Goal: Information Seeking & Learning: Understand process/instructions

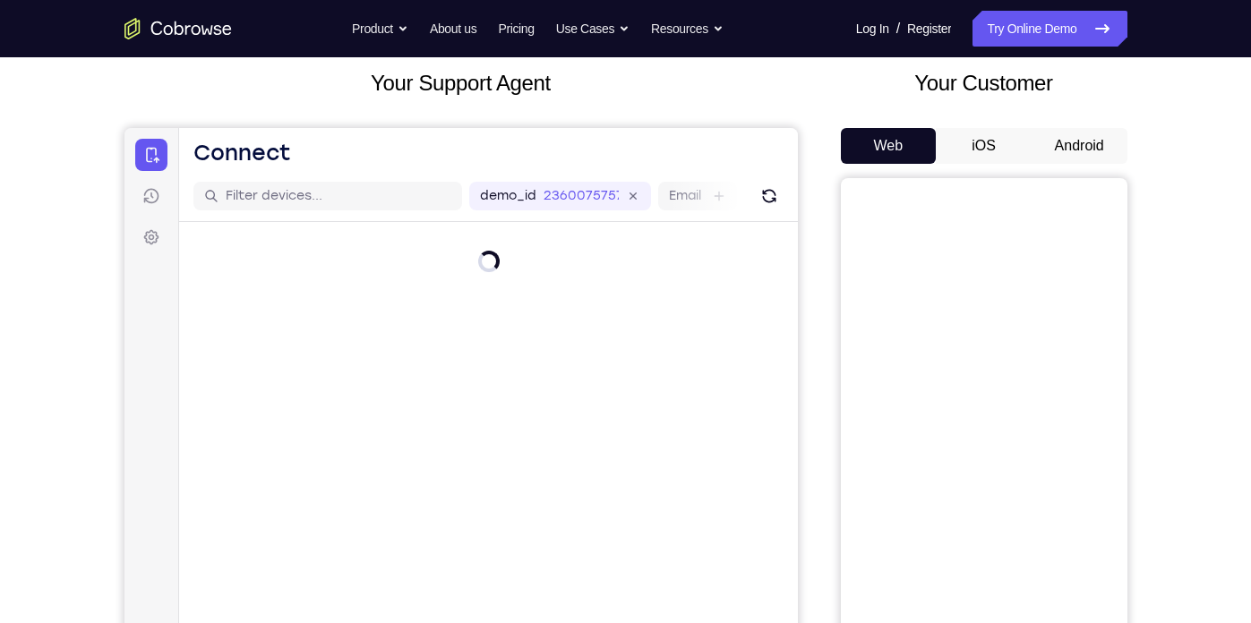
click at [988, 141] on button "iOS" at bounding box center [984, 146] width 96 height 36
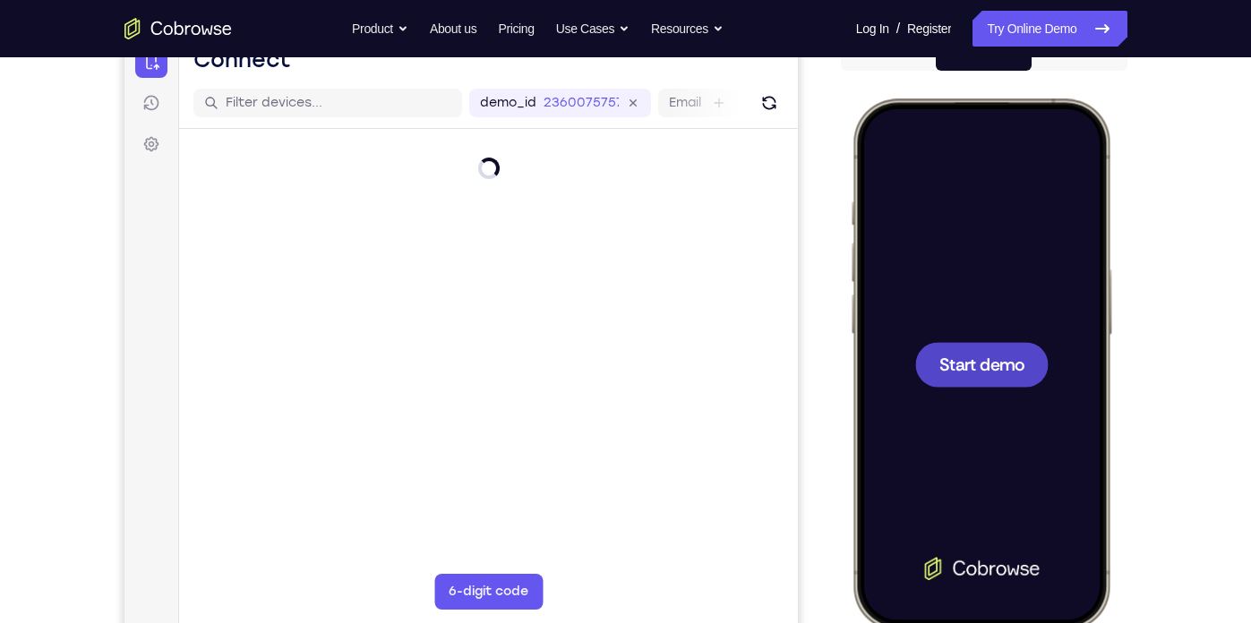
click at [1030, 373] on div at bounding box center [980, 364] width 133 height 45
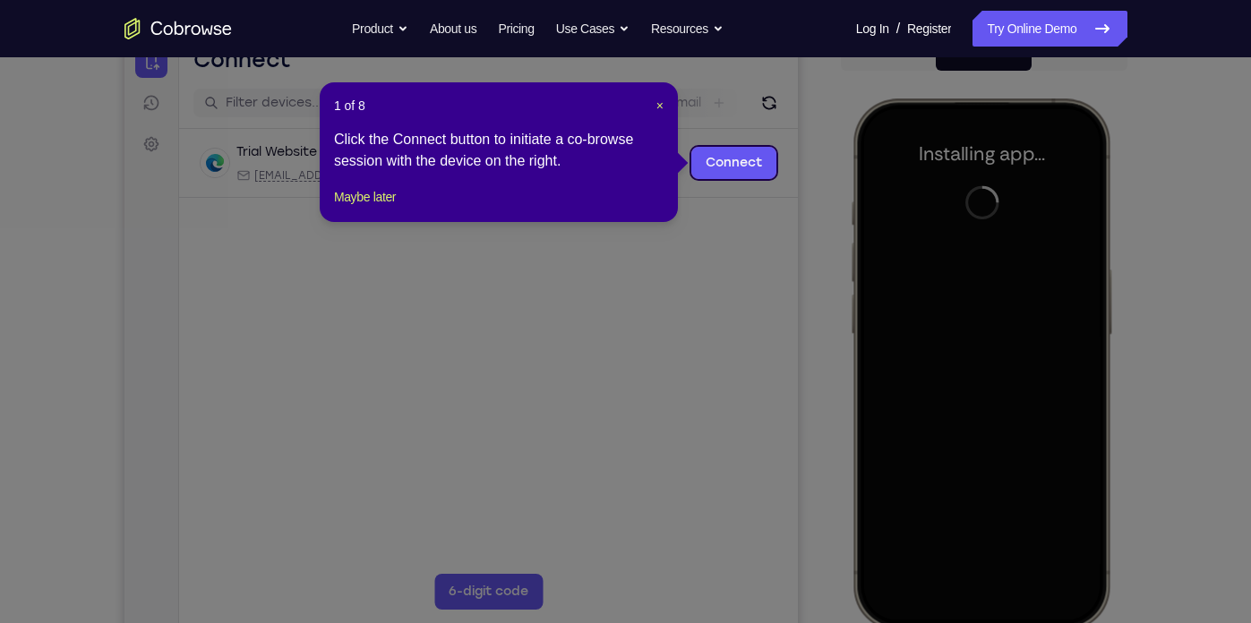
click at [664, 103] on div "1 of 8 × Click the Connect button to initiate a co-browse session with the devi…" at bounding box center [499, 152] width 358 height 140
click at [657, 105] on span "×" at bounding box center [659, 105] width 7 height 14
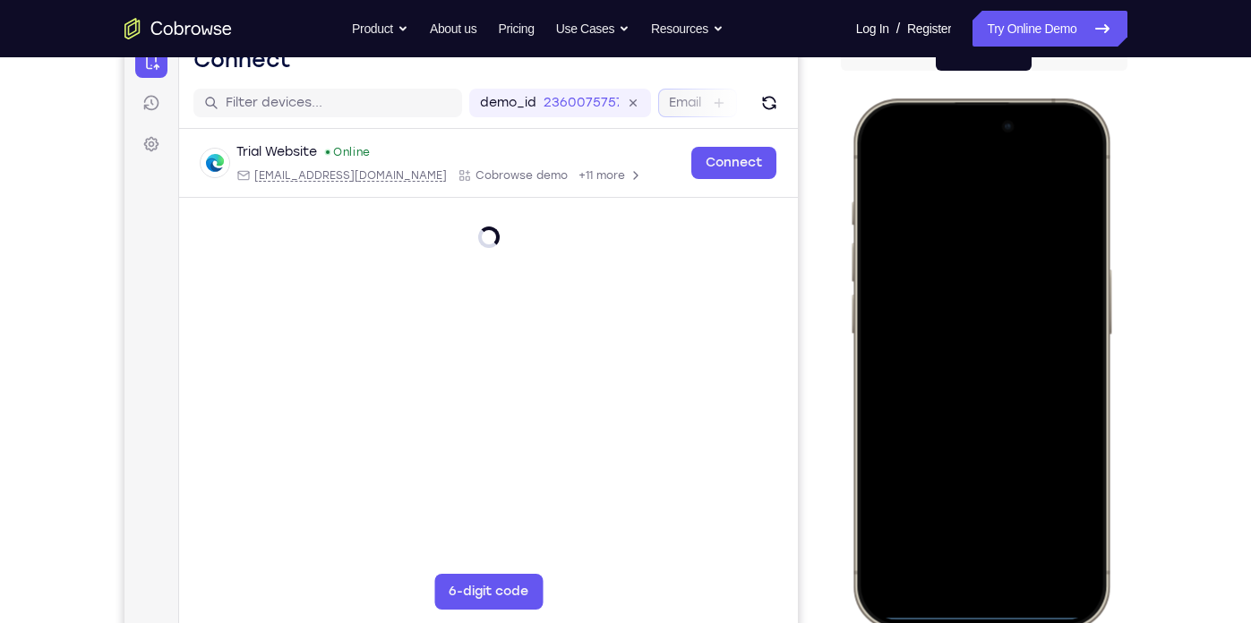
click at [663, 98] on div "Email" at bounding box center [696, 103] width 79 height 29
click at [899, 390] on div at bounding box center [979, 363] width 235 height 511
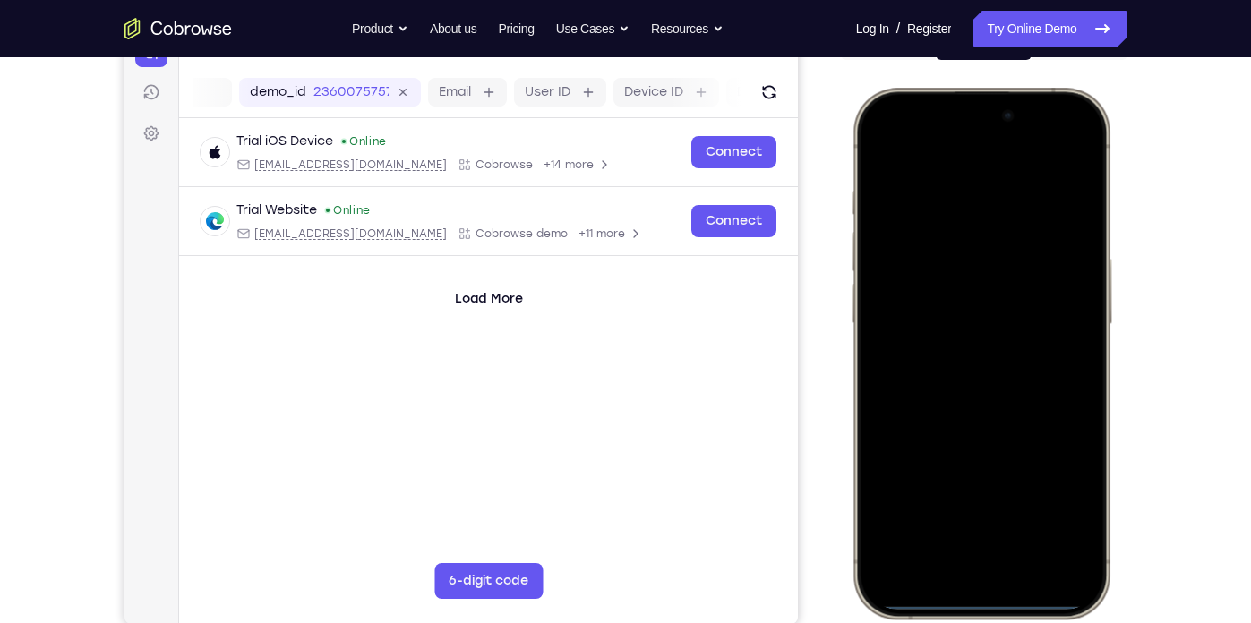
scroll to position [227, 0]
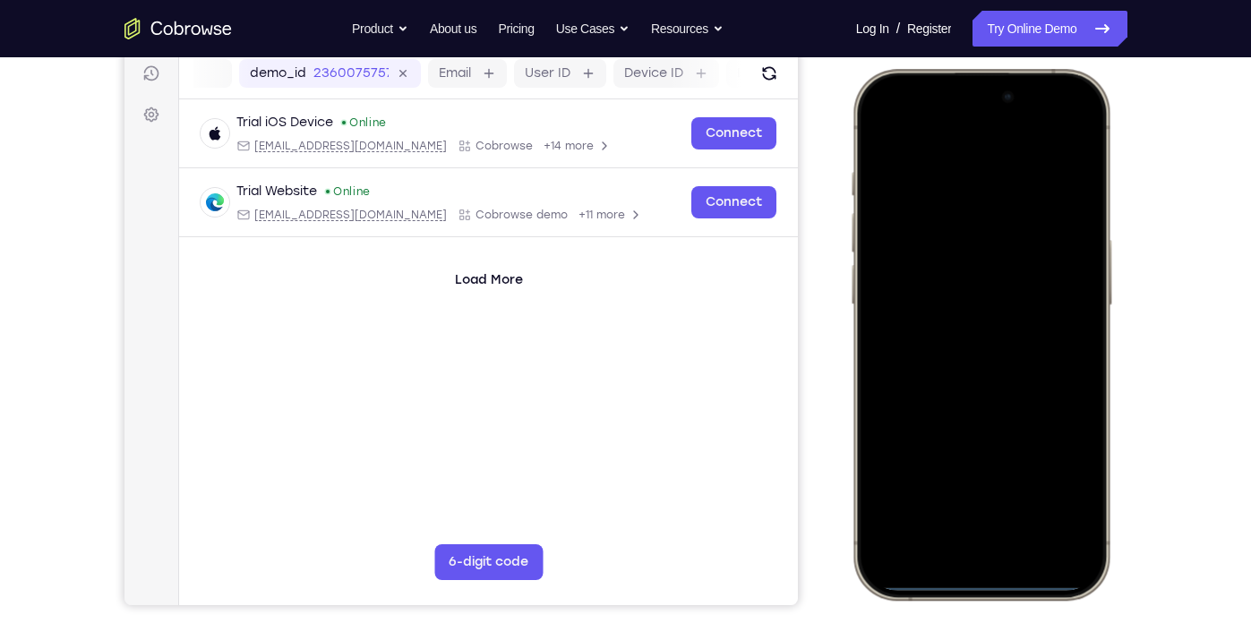
click at [951, 563] on div at bounding box center [979, 334] width 235 height 511
click at [964, 523] on div at bounding box center [979, 334] width 235 height 511
click at [960, 355] on div at bounding box center [979, 334] width 235 height 511
click at [961, 271] on div at bounding box center [979, 334] width 235 height 511
click at [948, 302] on div at bounding box center [979, 334] width 235 height 511
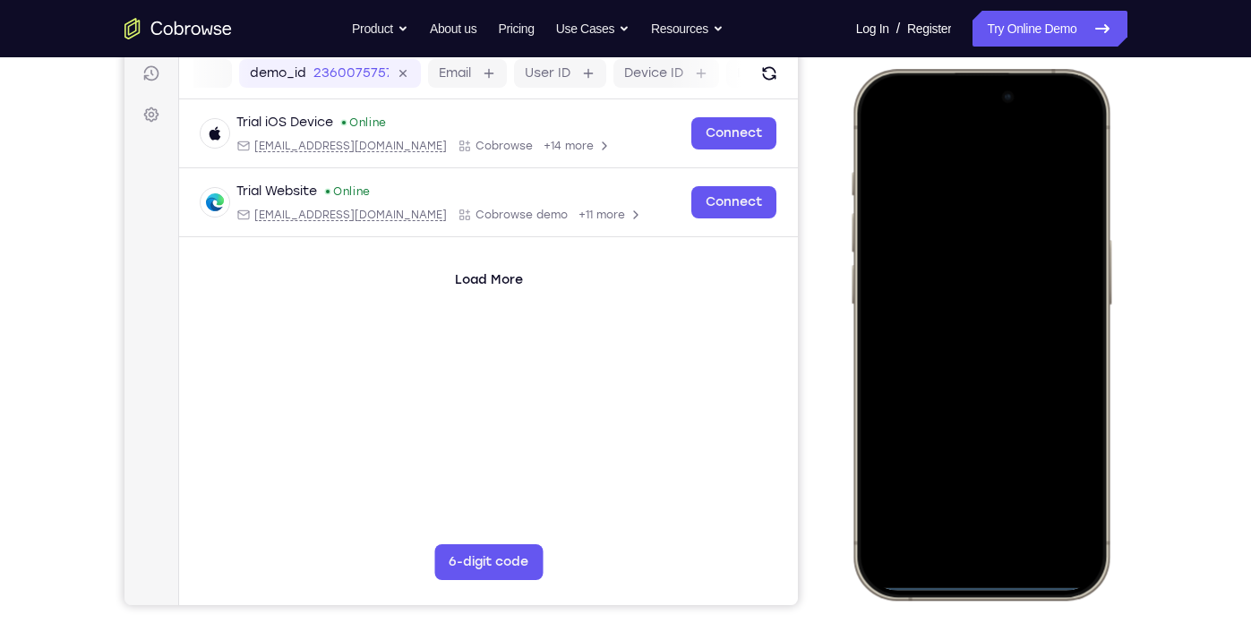
click at [959, 335] on div at bounding box center [979, 334] width 235 height 511
click at [1006, 423] on div at bounding box center [979, 334] width 235 height 511
click at [936, 144] on div at bounding box center [979, 334] width 235 height 511
click at [947, 154] on div at bounding box center [979, 334] width 235 height 511
click at [1078, 331] on div at bounding box center [979, 334] width 235 height 511
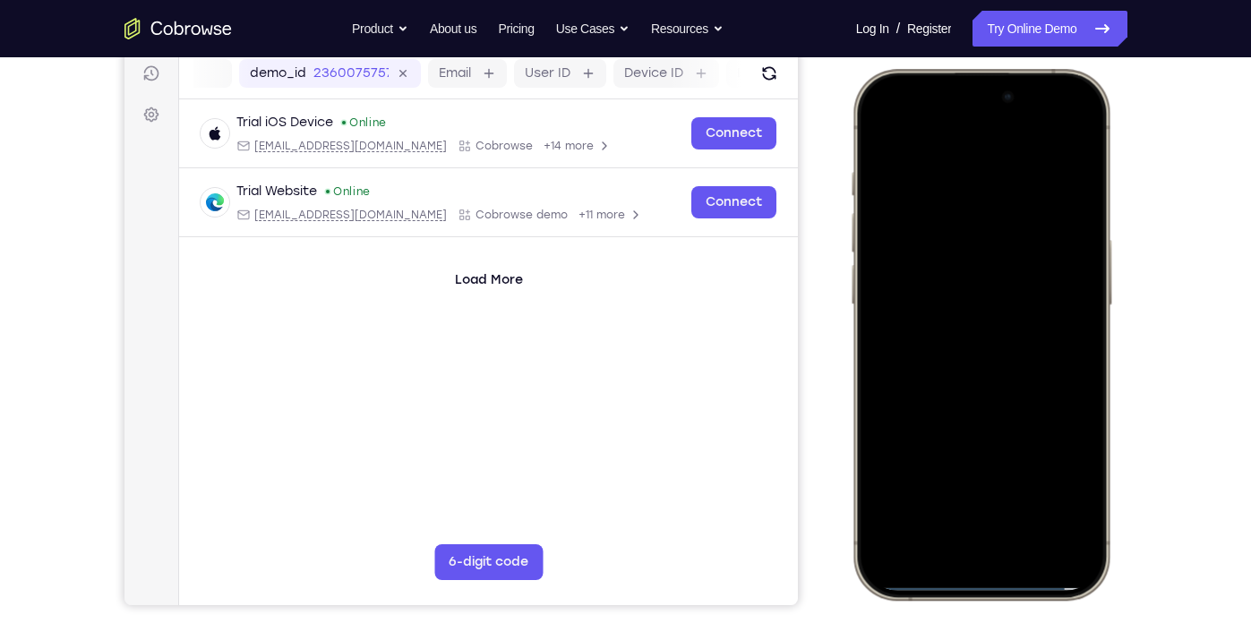
click at [1073, 329] on div at bounding box center [979, 334] width 235 height 511
drag, startPoint x: 1073, startPoint y: 329, endPoint x: 1018, endPoint y: 334, distance: 54.9
click at [1018, 334] on div at bounding box center [979, 334] width 235 height 511
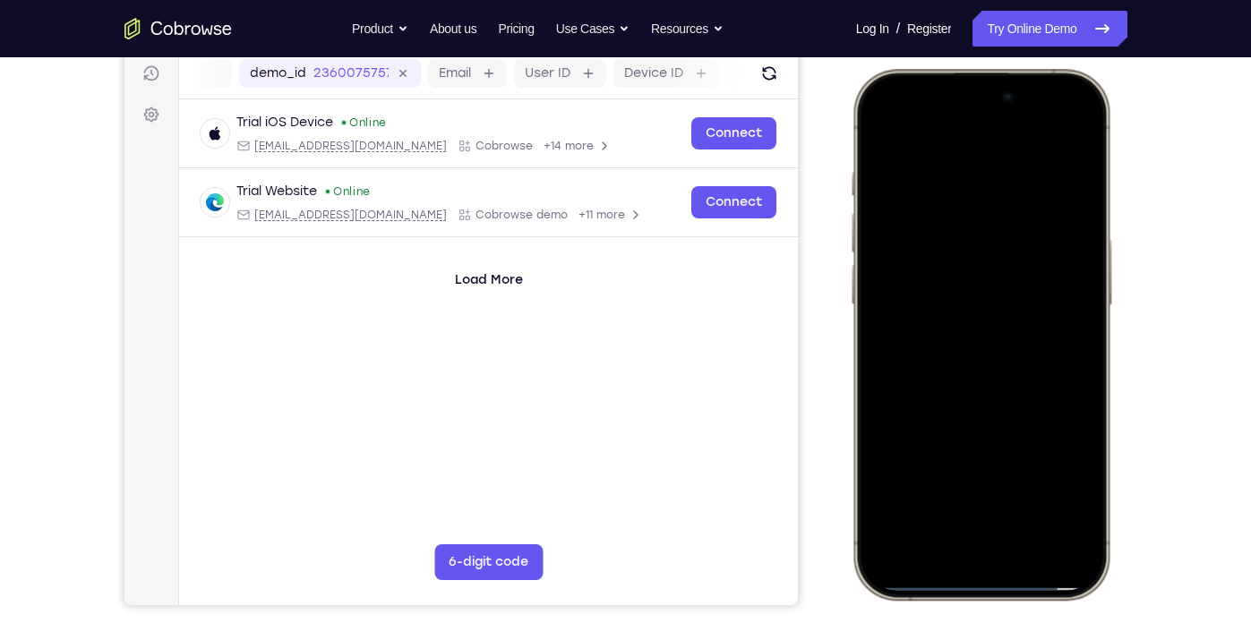
click at [1067, 488] on div at bounding box center [979, 334] width 235 height 511
click at [954, 227] on div at bounding box center [979, 334] width 235 height 511
click at [932, 463] on div at bounding box center [979, 334] width 235 height 511
click at [897, 467] on div at bounding box center [979, 334] width 235 height 511
click at [907, 480] on div at bounding box center [979, 334] width 235 height 511
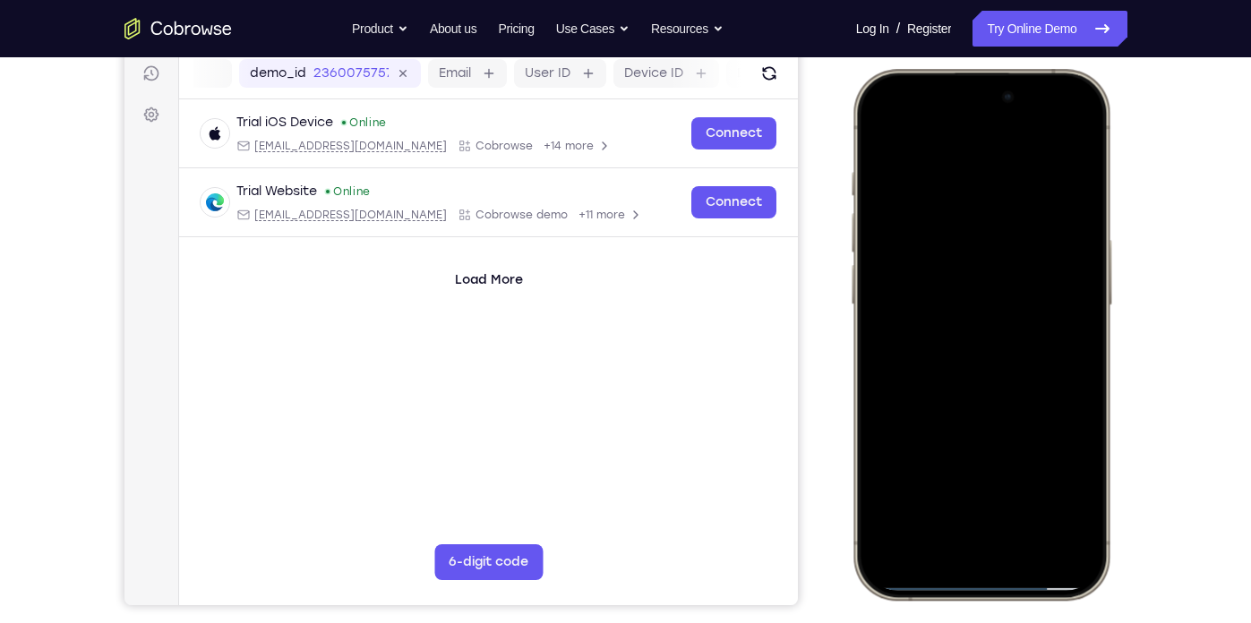
click at [935, 459] on div at bounding box center [979, 334] width 235 height 511
click at [948, 490] on div at bounding box center [979, 334] width 235 height 511
click at [1064, 144] on div at bounding box center [979, 334] width 235 height 511
drag, startPoint x: 1055, startPoint y: 161, endPoint x: 914, endPoint y: 192, distance: 143.8
click at [914, 192] on div at bounding box center [979, 334] width 235 height 511
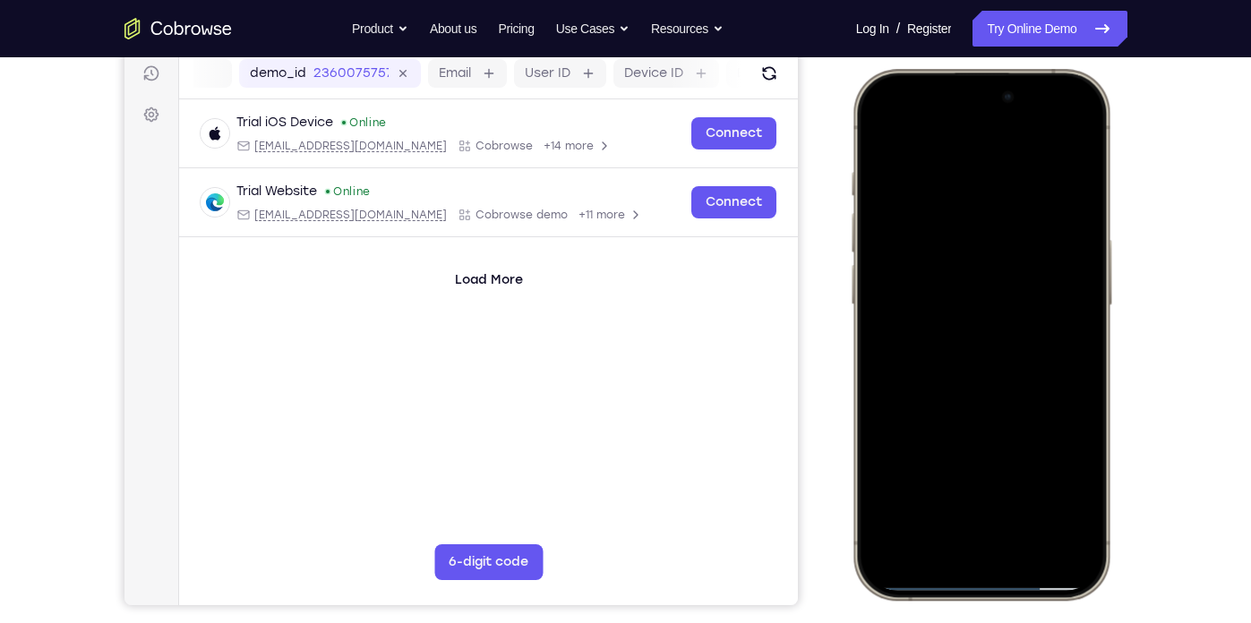
drag, startPoint x: 966, startPoint y: 392, endPoint x: 958, endPoint y: 233, distance: 159.6
click at [958, 233] on div at bounding box center [979, 334] width 235 height 511
drag, startPoint x: 1015, startPoint y: 437, endPoint x: 991, endPoint y: 212, distance: 226.0
click at [991, 212] on div at bounding box center [979, 334] width 235 height 511
drag, startPoint x: 980, startPoint y: 395, endPoint x: 971, endPoint y: 345, distance: 50.9
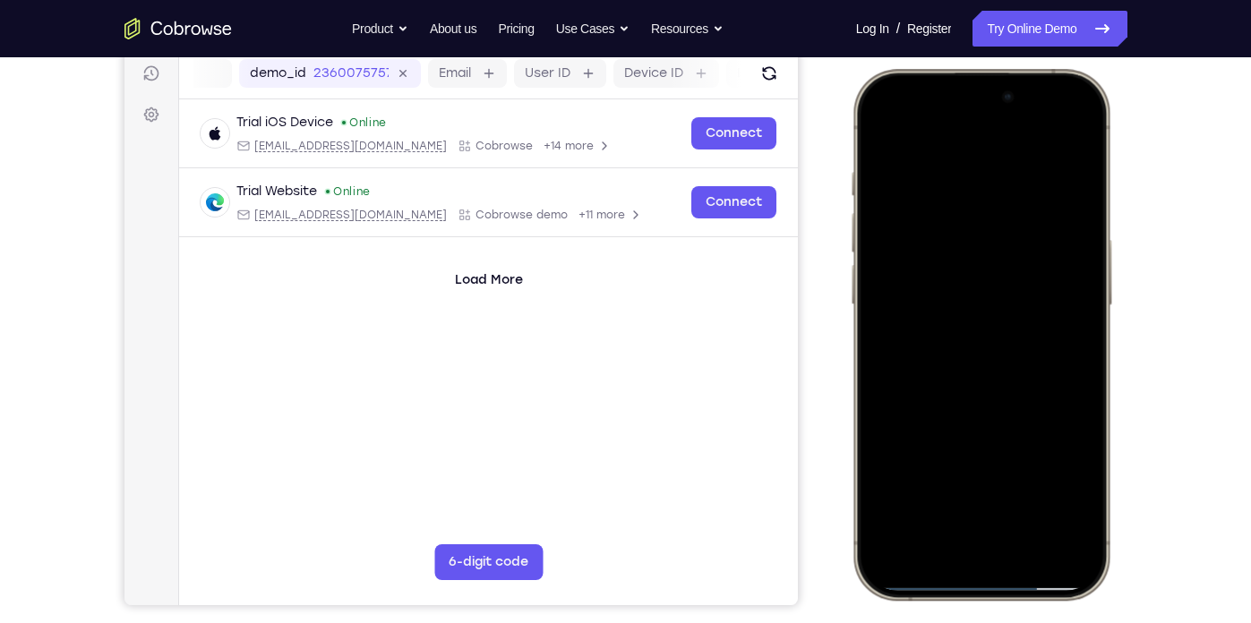
click at [971, 345] on div at bounding box center [979, 334] width 235 height 511
click at [893, 398] on div at bounding box center [979, 334] width 235 height 511
drag, startPoint x: 1026, startPoint y: 398, endPoint x: 1033, endPoint y: 282, distance: 115.7
click at [1033, 282] on div at bounding box center [979, 334] width 235 height 511
drag, startPoint x: 1028, startPoint y: 391, endPoint x: 996, endPoint y: 258, distance: 137.2
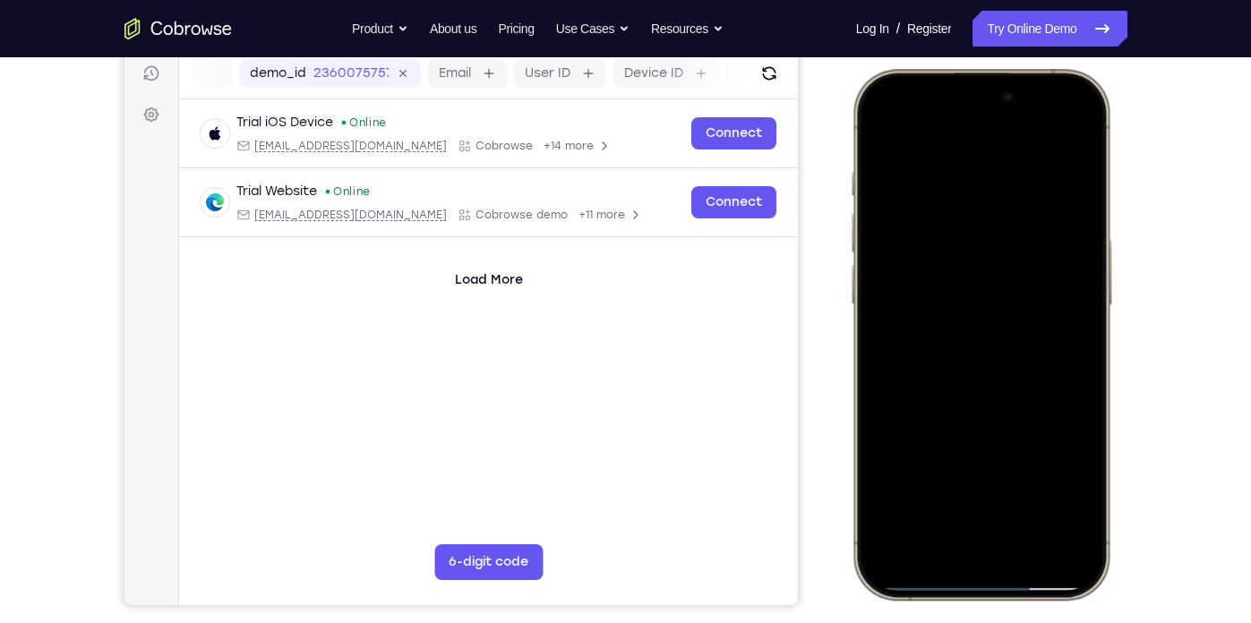
click at [996, 258] on div at bounding box center [979, 334] width 235 height 511
drag, startPoint x: 1019, startPoint y: 414, endPoint x: 1035, endPoint y: 154, distance: 260.1
click at [1035, 154] on div at bounding box center [979, 334] width 235 height 511
drag, startPoint x: 966, startPoint y: 415, endPoint x: 934, endPoint y: 218, distance: 198.7
click at [934, 218] on div at bounding box center [979, 334] width 235 height 511
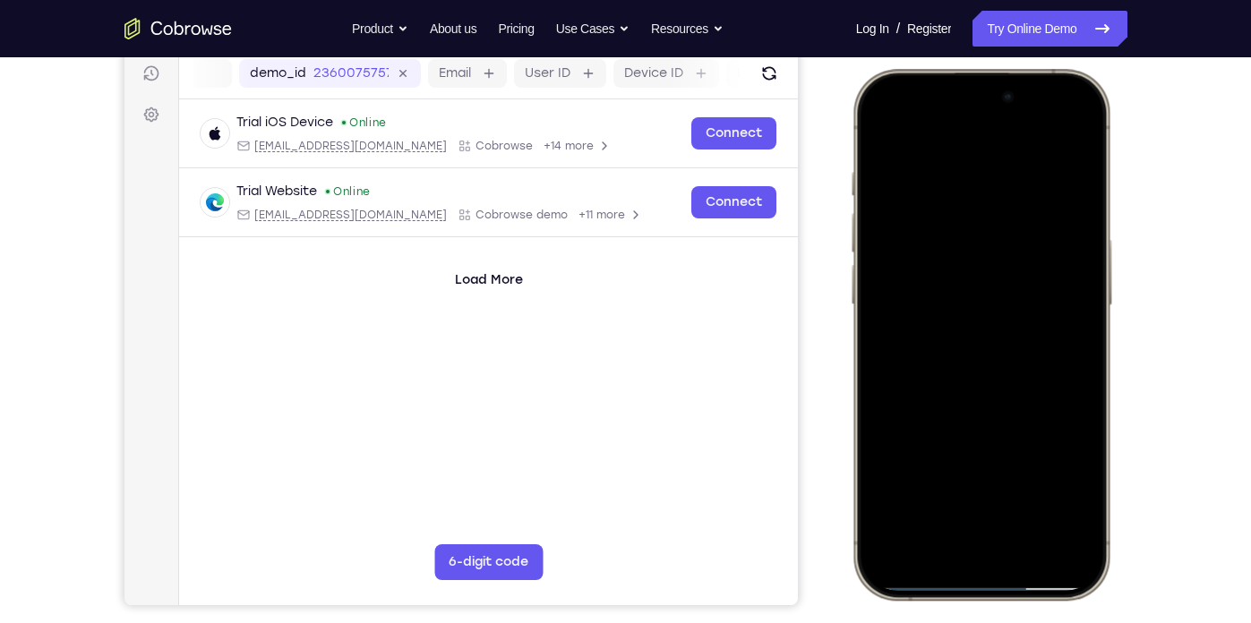
drag, startPoint x: 1010, startPoint y: 343, endPoint x: 987, endPoint y: 246, distance: 99.5
click at [987, 246] on div at bounding box center [979, 334] width 235 height 511
drag, startPoint x: 1035, startPoint y: 479, endPoint x: 1011, endPoint y: 440, distance: 45.5
click at [1011, 440] on div at bounding box center [979, 334] width 235 height 511
click at [1078, 443] on div at bounding box center [979, 334] width 235 height 511
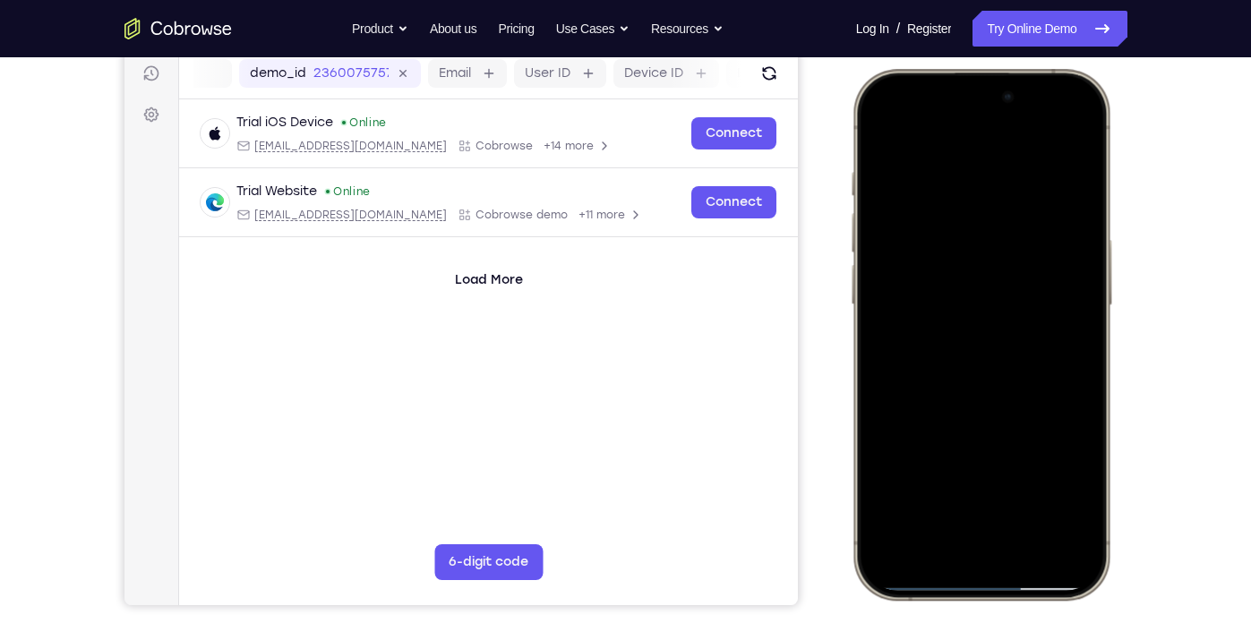
drag, startPoint x: 1005, startPoint y: 494, endPoint x: 909, endPoint y: 222, distance: 288.8
click at [909, 222] on div at bounding box center [979, 334] width 235 height 511
drag, startPoint x: 1016, startPoint y: 422, endPoint x: 982, endPoint y: 222, distance: 202.5
click at [982, 222] on div at bounding box center [979, 334] width 235 height 511
click at [933, 443] on div at bounding box center [979, 334] width 235 height 511
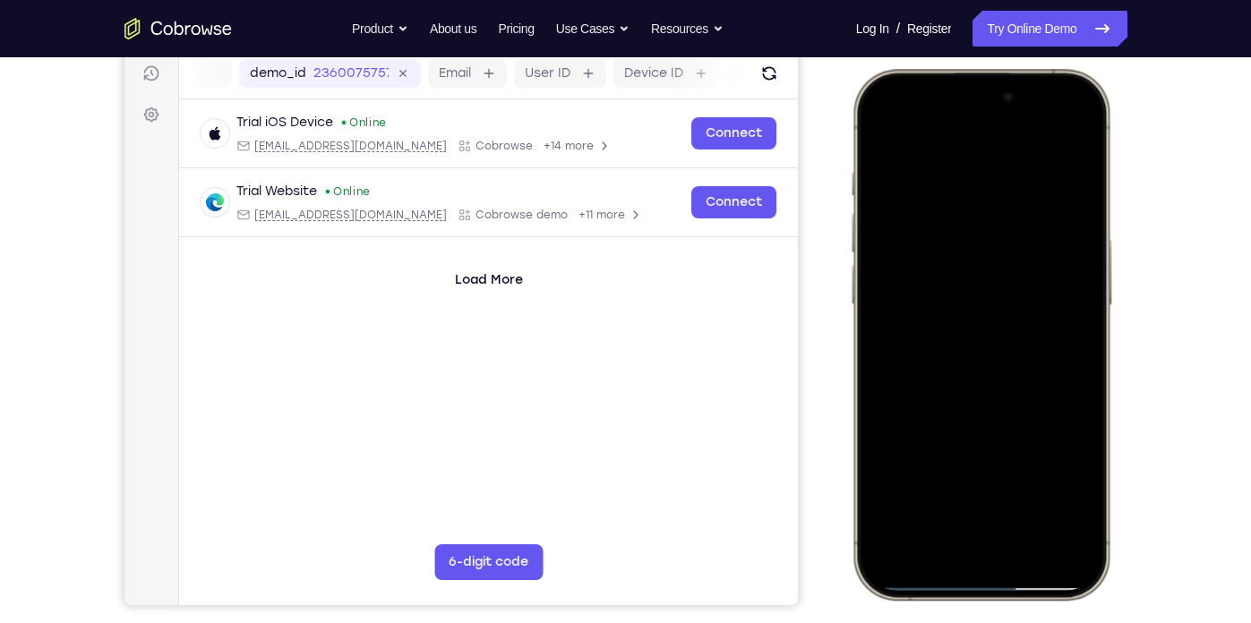
click at [887, 133] on div at bounding box center [979, 334] width 235 height 511
drag, startPoint x: 999, startPoint y: 411, endPoint x: 937, endPoint y: 109, distance: 308.0
click at [937, 109] on div at bounding box center [979, 334] width 235 height 511
drag, startPoint x: 1039, startPoint y: 402, endPoint x: 1011, endPoint y: 74, distance: 328.9
click at [1011, 74] on div at bounding box center [980, 335] width 263 height 532
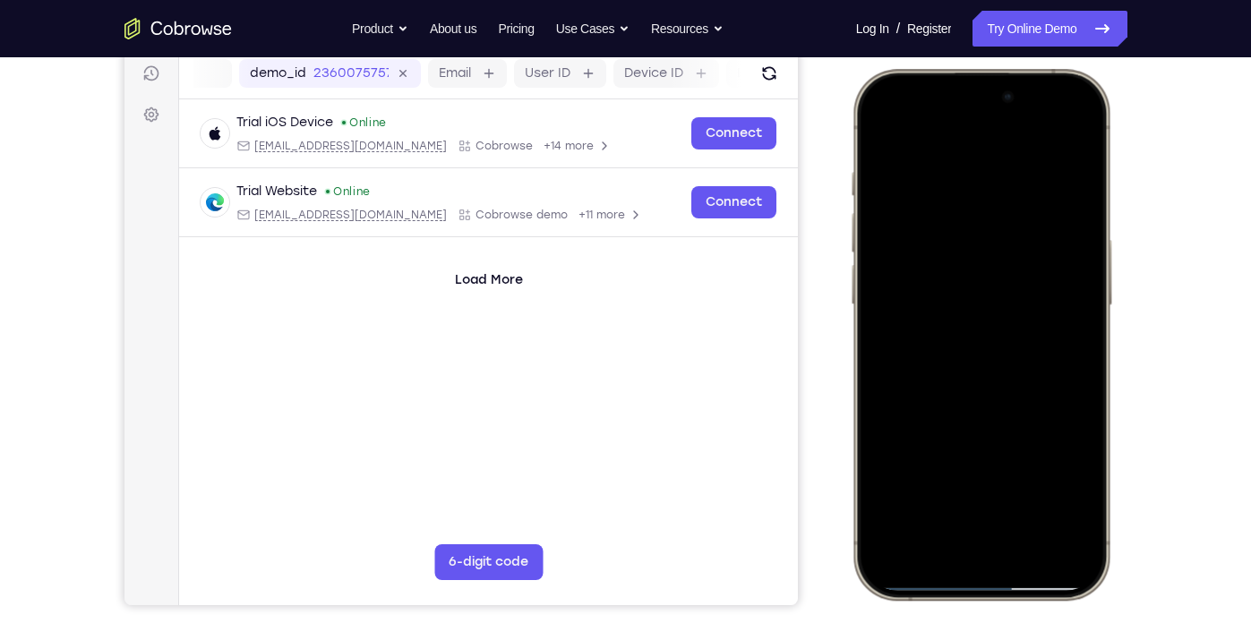
drag, startPoint x: 987, startPoint y: 202, endPoint x: 985, endPoint y: 536, distance: 333.9
click at [985, 536] on div at bounding box center [979, 334] width 235 height 511
drag, startPoint x: 1013, startPoint y: 248, endPoint x: 956, endPoint y: 242, distance: 56.7
click at [956, 242] on div at bounding box center [979, 334] width 235 height 511
click at [1081, 457] on div at bounding box center [979, 334] width 235 height 511
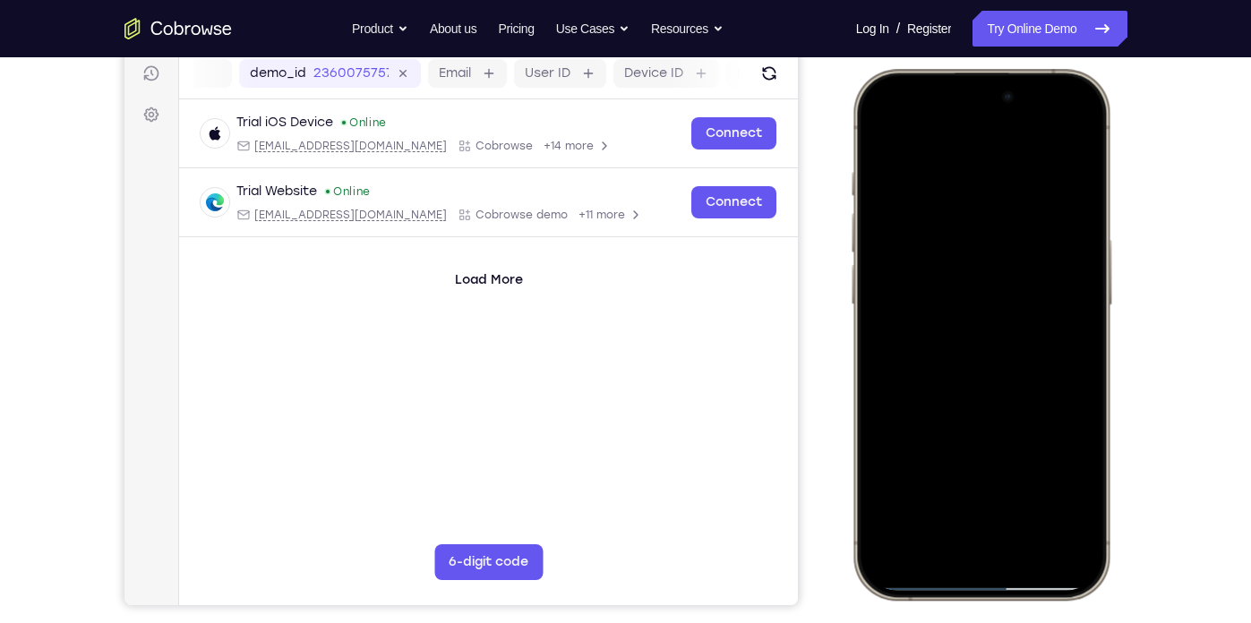
drag, startPoint x: 1024, startPoint y: 362, endPoint x: 1036, endPoint y: 543, distance: 181.2
click at [1036, 543] on div at bounding box center [979, 334] width 235 height 511
click at [928, 164] on div at bounding box center [979, 334] width 235 height 511
click at [923, 226] on div at bounding box center [979, 334] width 235 height 511
click at [1061, 361] on div at bounding box center [979, 334] width 235 height 511
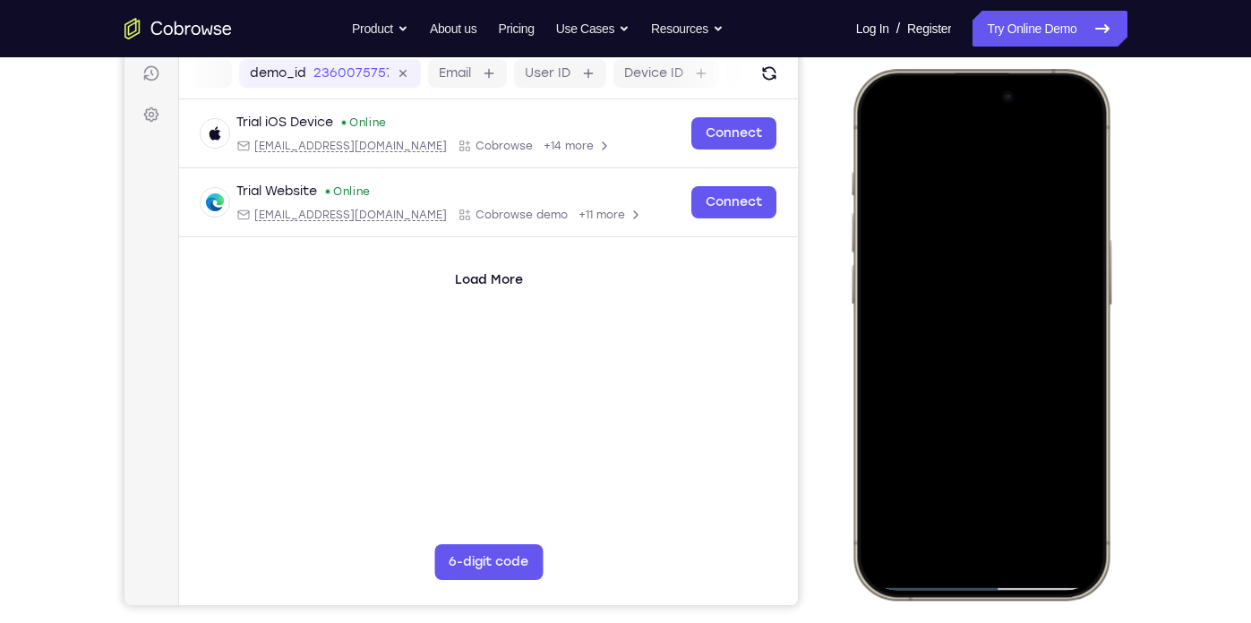
click at [991, 297] on div at bounding box center [979, 334] width 235 height 511
click at [1046, 303] on div at bounding box center [979, 334] width 235 height 511
click at [1049, 210] on div at bounding box center [979, 334] width 235 height 511
click at [969, 479] on div at bounding box center [979, 334] width 235 height 511
drag, startPoint x: 970, startPoint y: 369, endPoint x: 964, endPoint y: 196, distance: 172.9
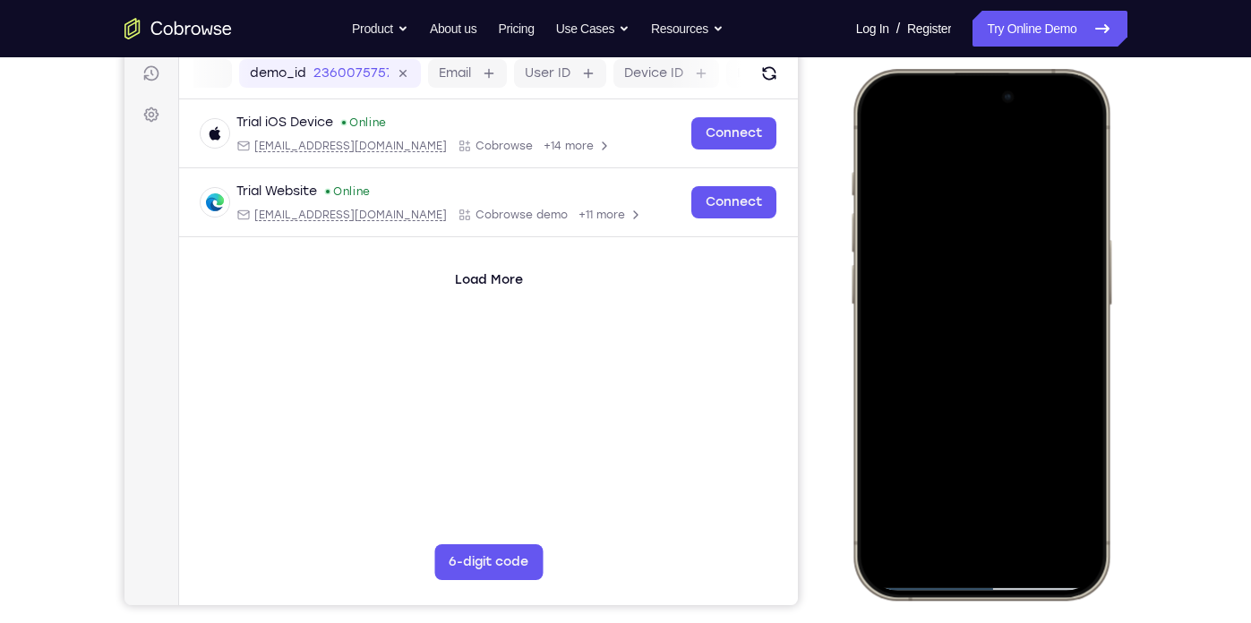
click at [964, 196] on div at bounding box center [979, 334] width 235 height 511
drag, startPoint x: 1020, startPoint y: 438, endPoint x: 934, endPoint y: 214, distance: 239.8
click at [934, 214] on div at bounding box center [979, 334] width 235 height 511
drag, startPoint x: 991, startPoint y: 440, endPoint x: 984, endPoint y: 169, distance: 270.5
click at [984, 169] on div at bounding box center [979, 334] width 235 height 511
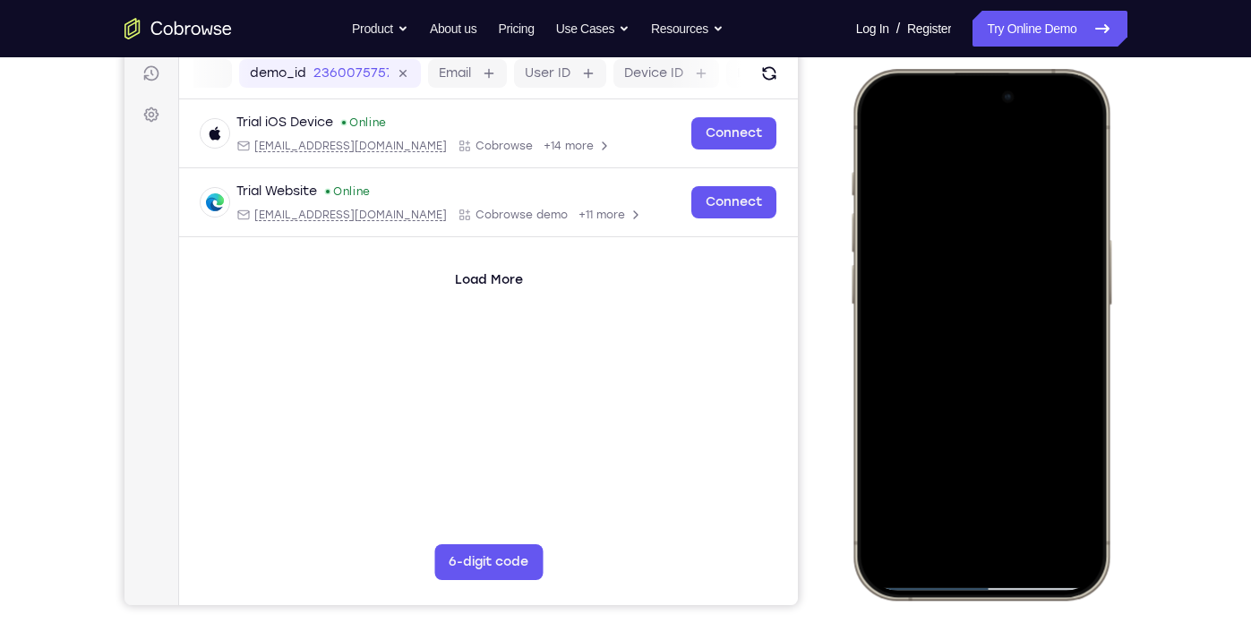
drag, startPoint x: 1001, startPoint y: 469, endPoint x: 1051, endPoint y: 157, distance: 316.4
click at [1051, 157] on div at bounding box center [979, 334] width 235 height 511
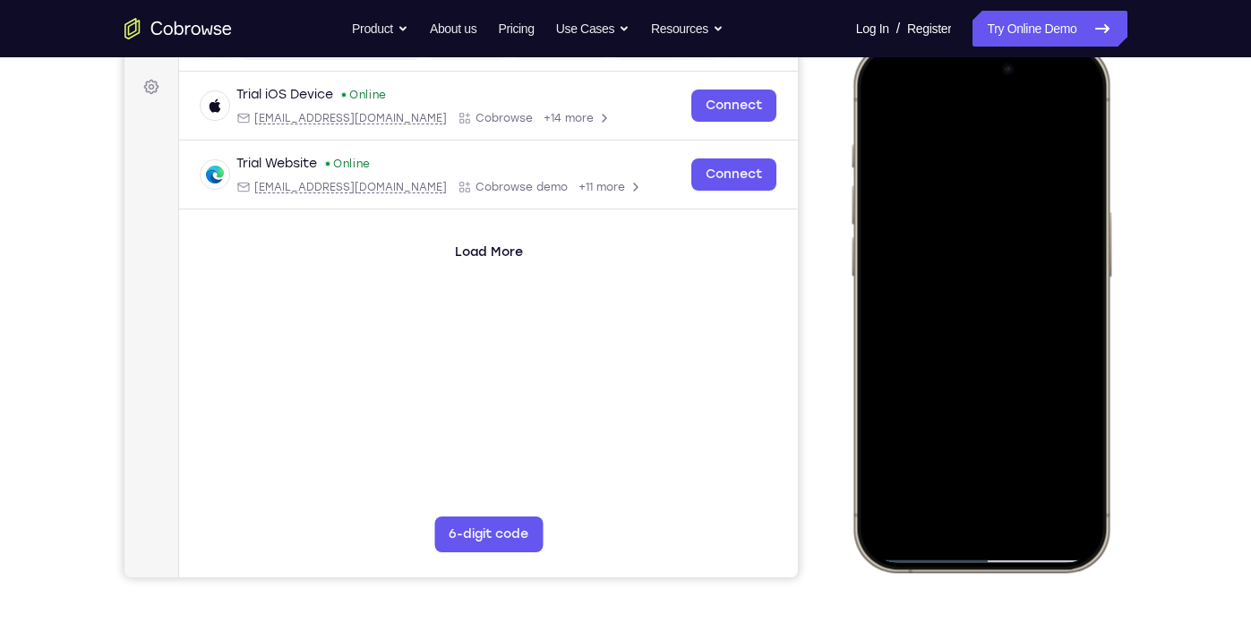
scroll to position [254, 0]
drag, startPoint x: 1009, startPoint y: 378, endPoint x: 962, endPoint y: 242, distance: 144.1
click at [962, 242] on div at bounding box center [979, 307] width 235 height 511
click at [1091, 311] on div at bounding box center [979, 307] width 235 height 511
click at [1088, 317] on div at bounding box center [979, 307] width 235 height 511
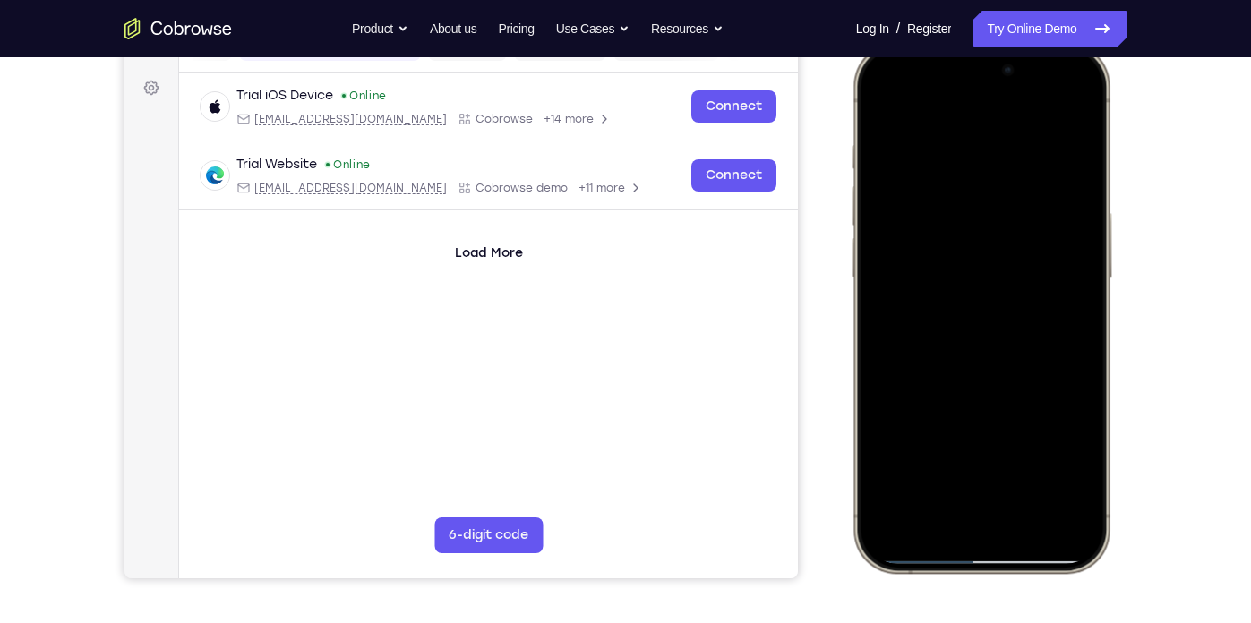
drag, startPoint x: 1051, startPoint y: 381, endPoint x: 1026, endPoint y: 213, distance: 170.2
click at [1026, 213] on div at bounding box center [979, 307] width 235 height 511
drag, startPoint x: 1027, startPoint y: 415, endPoint x: 1016, endPoint y: 235, distance: 180.3
click at [1016, 235] on div at bounding box center [979, 307] width 235 height 511
drag, startPoint x: 1008, startPoint y: 383, endPoint x: 1013, endPoint y: 151, distance: 231.9
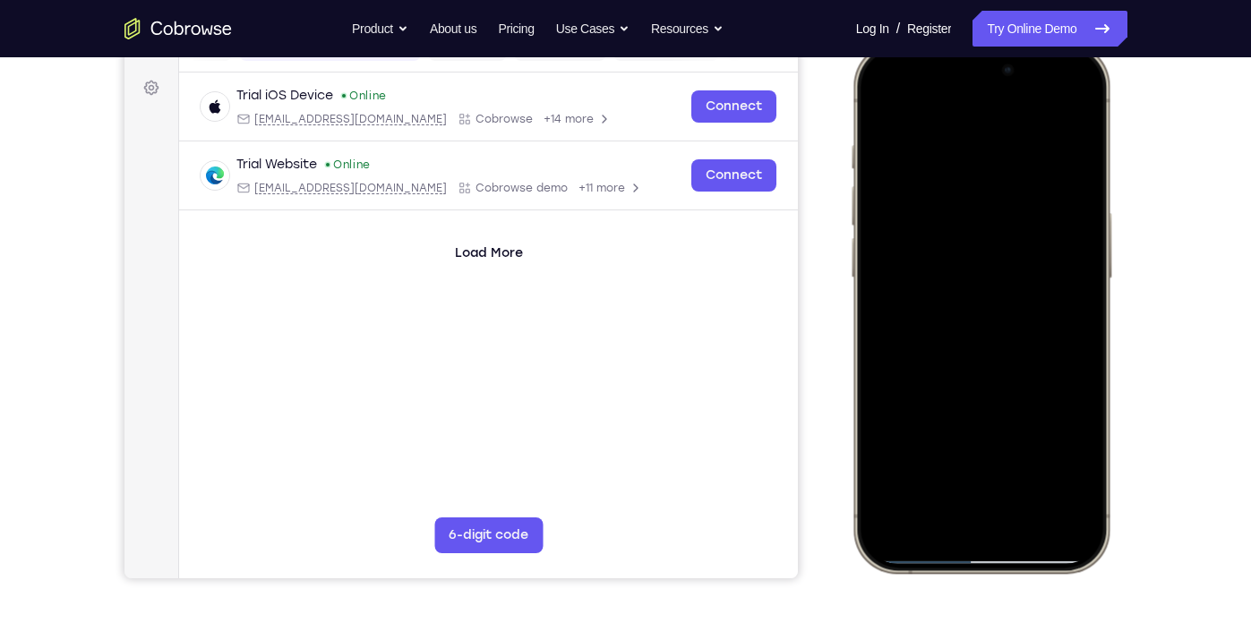
click at [1013, 151] on div at bounding box center [979, 307] width 235 height 511
drag, startPoint x: 1013, startPoint y: 369, endPoint x: 981, endPoint y: 139, distance: 232.3
click at [981, 139] on div at bounding box center [979, 307] width 235 height 511
drag, startPoint x: 998, startPoint y: 309, endPoint x: 1005, endPoint y: 90, distance: 219.5
click at [1005, 90] on div at bounding box center [979, 307] width 235 height 511
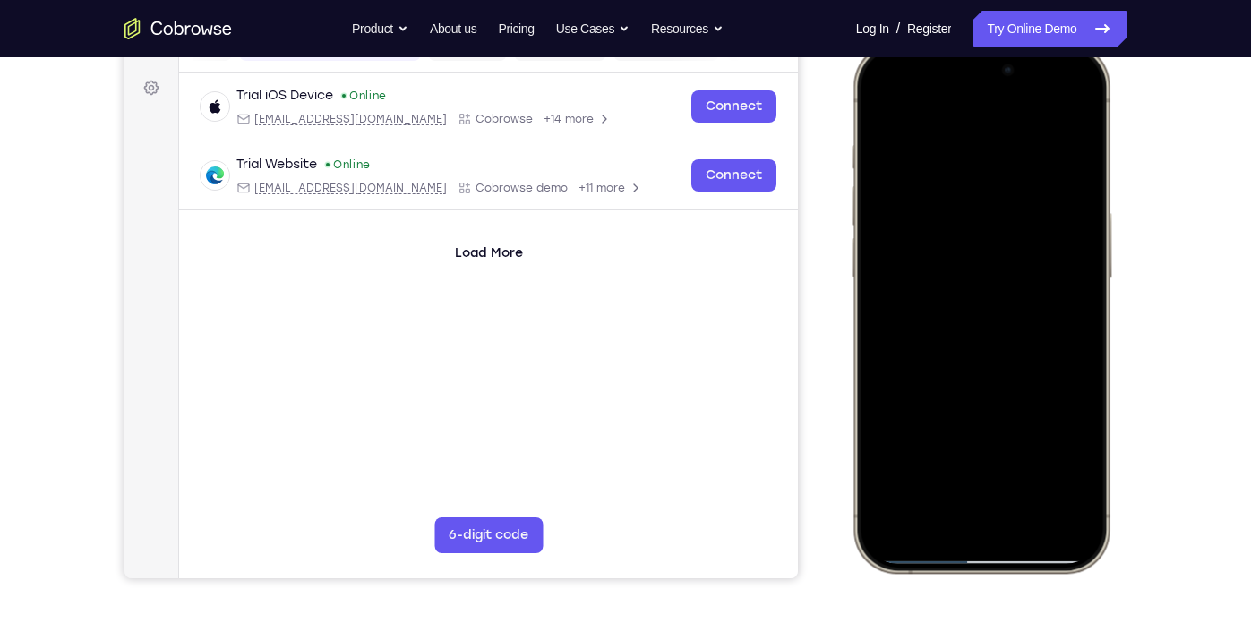
drag, startPoint x: 1024, startPoint y: 406, endPoint x: 999, endPoint y: 215, distance: 192.3
click at [999, 215] on div at bounding box center [979, 307] width 235 height 511
drag, startPoint x: 1031, startPoint y: 339, endPoint x: 1036, endPoint y: 77, distance: 262.4
click at [1036, 77] on div at bounding box center [979, 307] width 235 height 511
drag, startPoint x: 1034, startPoint y: 384, endPoint x: 1013, endPoint y: 124, distance: 260.4
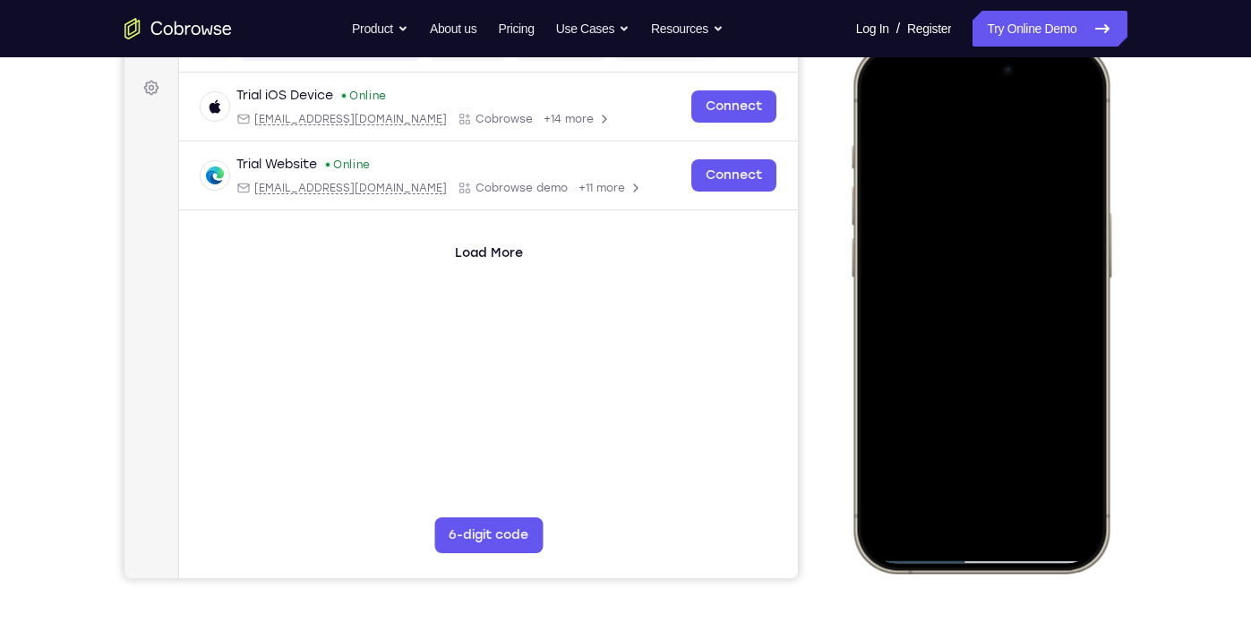
click at [1013, 124] on div at bounding box center [979, 307] width 235 height 511
drag, startPoint x: 1025, startPoint y: 424, endPoint x: 1013, endPoint y: 198, distance: 226.8
click at [1013, 198] on div at bounding box center [979, 307] width 235 height 511
drag, startPoint x: 985, startPoint y: 430, endPoint x: 989, endPoint y: 150, distance: 280.3
click at [989, 150] on div at bounding box center [979, 307] width 235 height 511
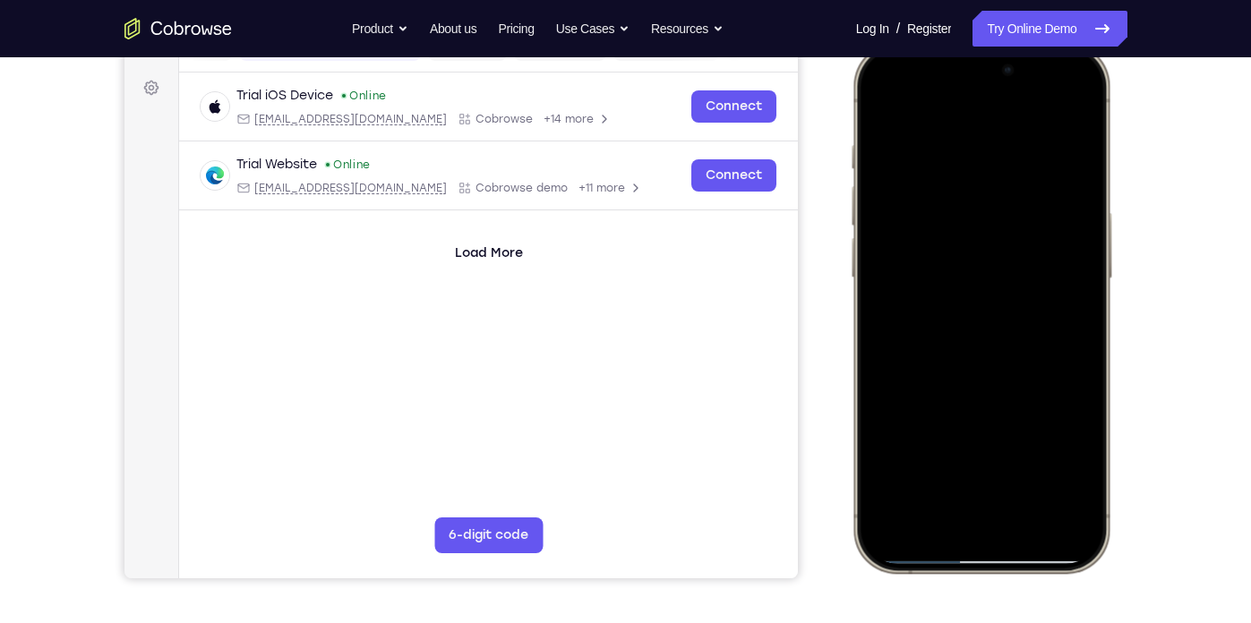
drag, startPoint x: 1002, startPoint y: 423, endPoint x: 982, endPoint y: 139, distance: 284.5
click at [982, 139] on div at bounding box center [979, 307] width 235 height 511
drag, startPoint x: 1016, startPoint y: 429, endPoint x: 1003, endPoint y: 227, distance: 201.9
click at [1003, 227] on div at bounding box center [979, 307] width 235 height 511
drag, startPoint x: 1023, startPoint y: 428, endPoint x: 997, endPoint y: 175, distance: 253.8
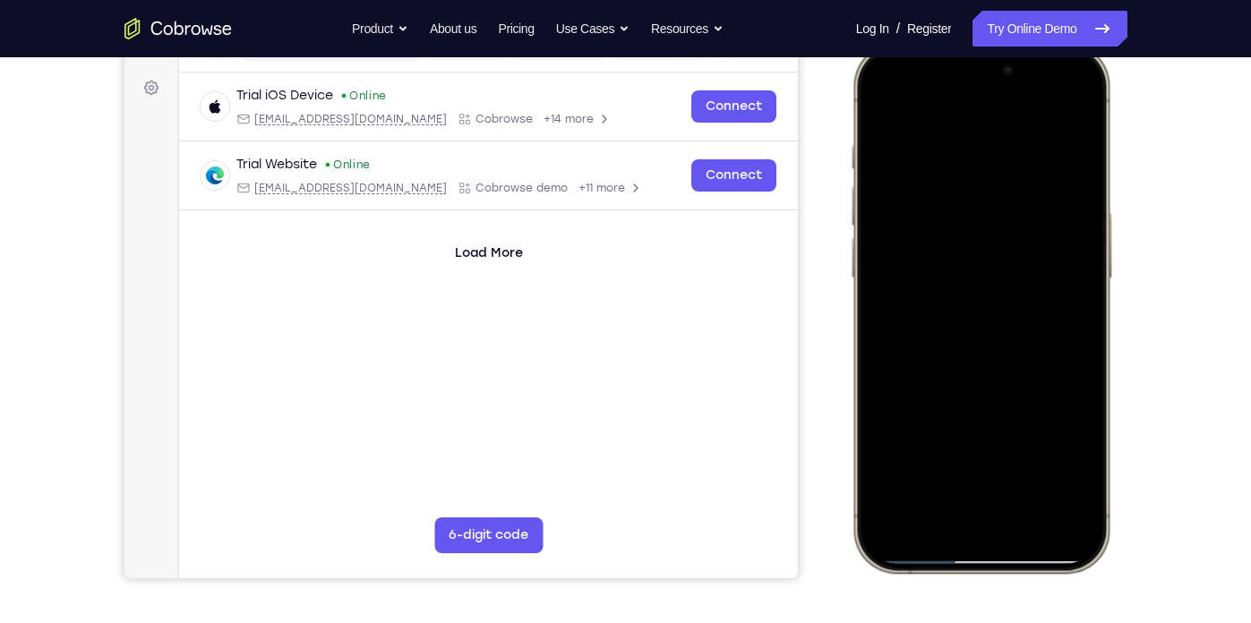
click at [997, 175] on div at bounding box center [979, 307] width 235 height 511
drag, startPoint x: 992, startPoint y: 425, endPoint x: 975, endPoint y: 179, distance: 246.8
click at [975, 179] on div at bounding box center [979, 307] width 235 height 511
drag, startPoint x: 999, startPoint y: 348, endPoint x: 959, endPoint y: 69, distance: 282.2
click at [959, 69] on div at bounding box center [979, 307] width 235 height 511
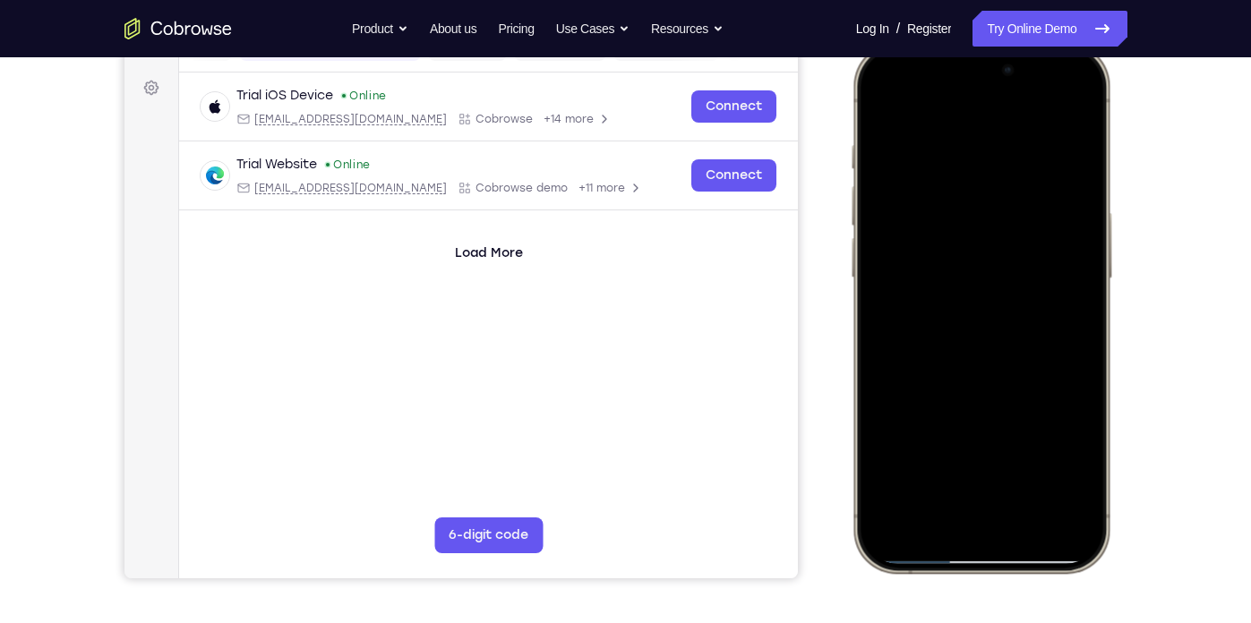
drag, startPoint x: 1029, startPoint y: 435, endPoint x: 1007, endPoint y: 329, distance: 107.8
click at [1007, 329] on div at bounding box center [979, 307] width 235 height 511
click at [1029, 521] on div at bounding box center [979, 307] width 235 height 511
click at [962, 427] on div at bounding box center [979, 307] width 235 height 511
drag, startPoint x: 1029, startPoint y: 174, endPoint x: 1011, endPoint y: 419, distance: 246.0
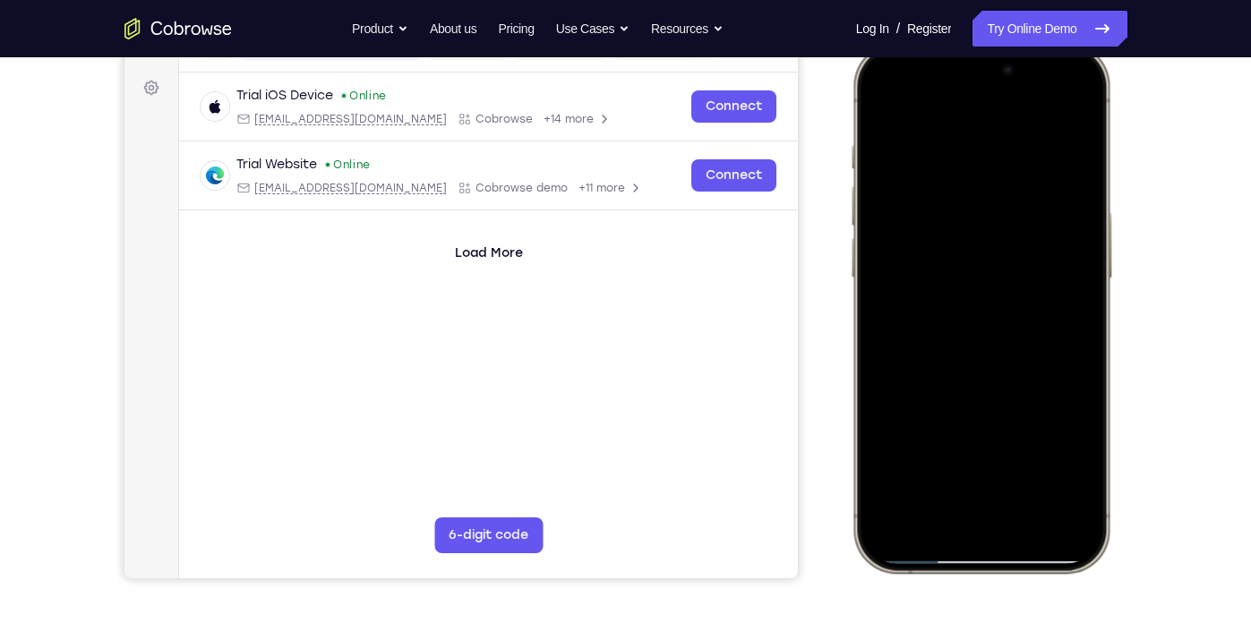
click at [1011, 419] on div at bounding box center [979, 307] width 235 height 511
drag, startPoint x: 1035, startPoint y: 244, endPoint x: 1027, endPoint y: 332, distance: 89.0
click at [1027, 332] on div at bounding box center [979, 307] width 235 height 511
click at [1004, 245] on div at bounding box center [979, 307] width 235 height 511
click at [1067, 247] on div at bounding box center [979, 307] width 235 height 511
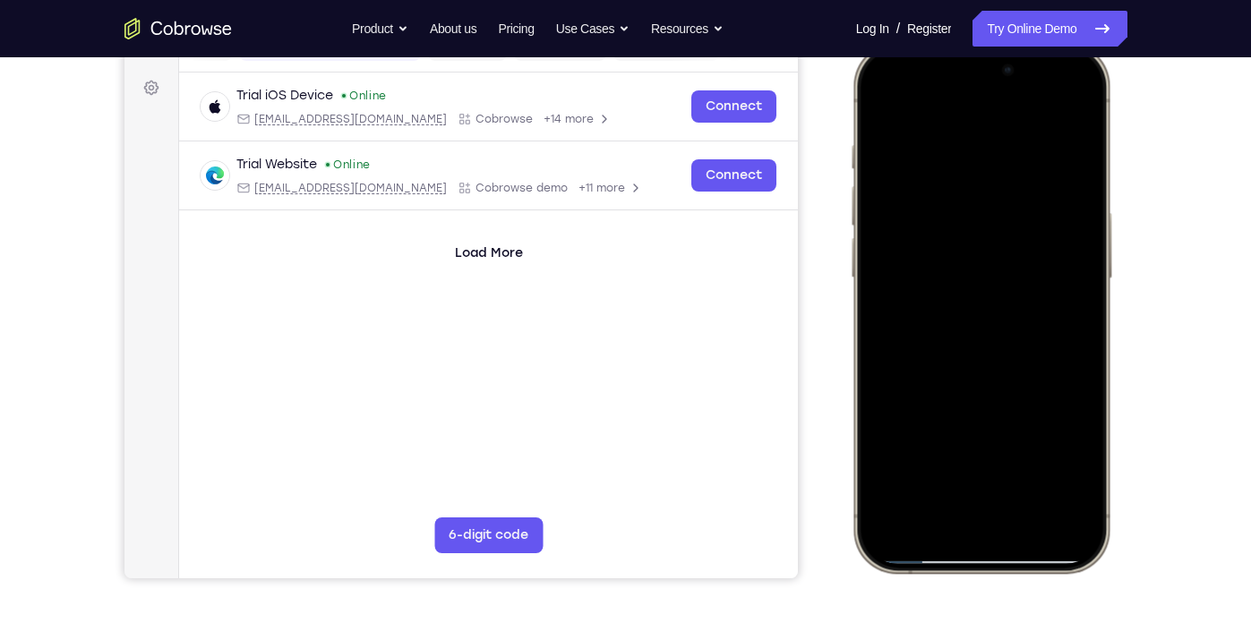
click at [903, 462] on div at bounding box center [979, 307] width 235 height 511
click at [907, 459] on div at bounding box center [979, 307] width 235 height 511
click at [955, 462] on div at bounding box center [979, 307] width 235 height 511
drag, startPoint x: 935, startPoint y: 187, endPoint x: 929, endPoint y: 422, distance: 234.6
click at [929, 422] on div at bounding box center [979, 307] width 235 height 511
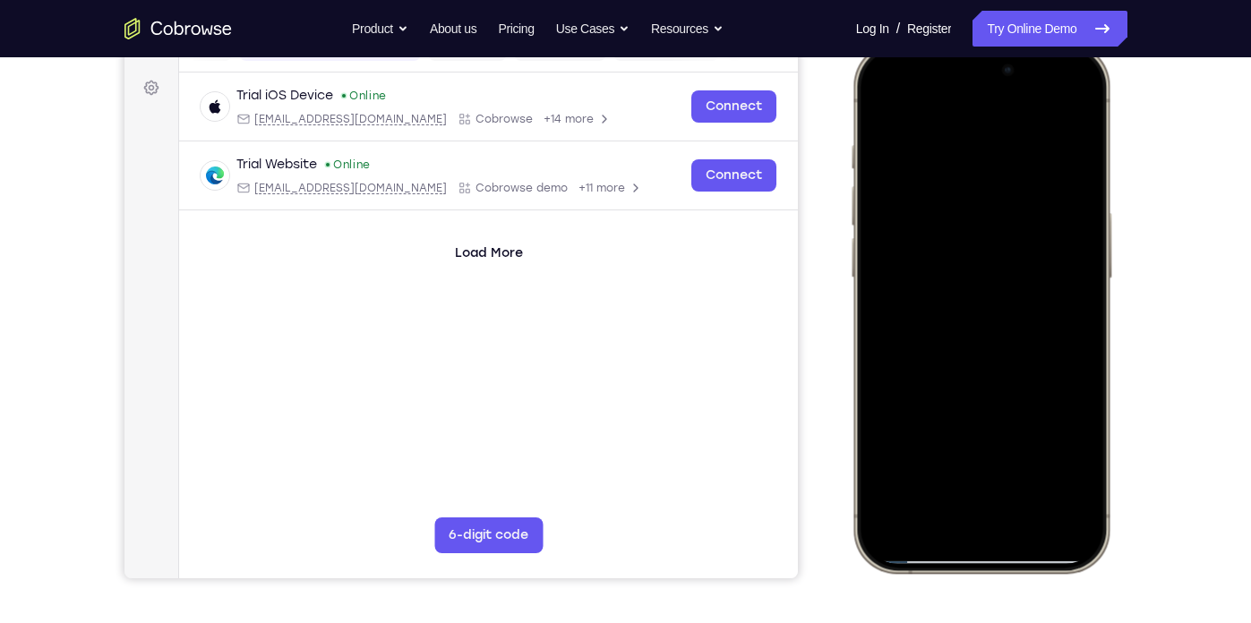
drag, startPoint x: 929, startPoint y: 220, endPoint x: 924, endPoint y: 210, distance: 11.2
click at [924, 210] on div at bounding box center [979, 307] width 235 height 511
drag, startPoint x: 964, startPoint y: 348, endPoint x: 950, endPoint y: 124, distance: 225.2
click at [950, 124] on div at bounding box center [979, 307] width 235 height 511
drag, startPoint x: 997, startPoint y: 337, endPoint x: 996, endPoint y: 173, distance: 163.8
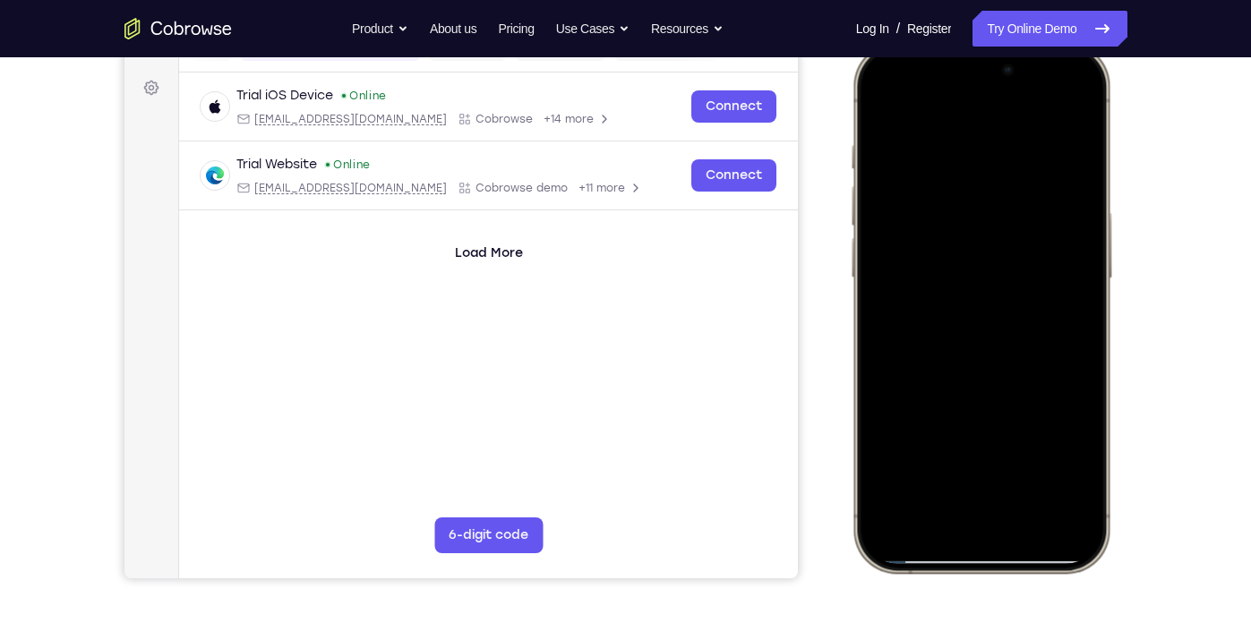
click at [996, 173] on div at bounding box center [979, 307] width 235 height 511
drag, startPoint x: 1041, startPoint y: 239, endPoint x: 1036, endPoint y: 378, distance: 138.9
click at [1036, 378] on div at bounding box center [979, 307] width 235 height 511
click at [1050, 231] on div at bounding box center [979, 307] width 235 height 511
click at [1070, 178] on div at bounding box center [979, 307] width 235 height 511
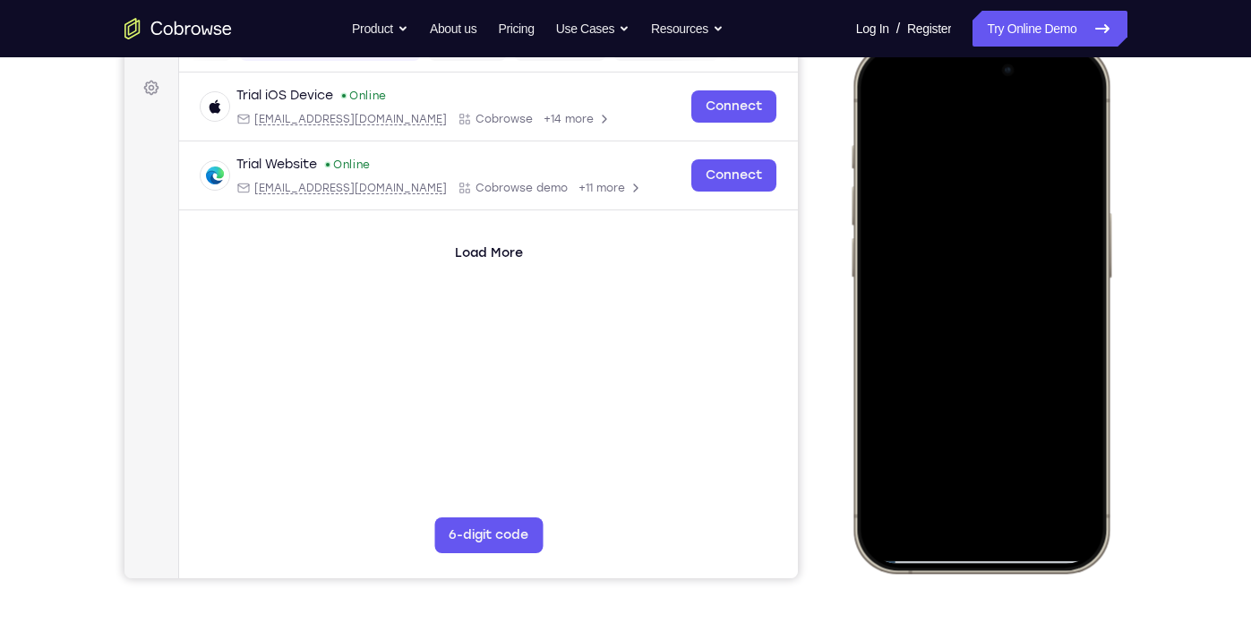
click at [1088, 95] on div at bounding box center [979, 307] width 235 height 511
click at [879, 111] on div at bounding box center [979, 307] width 235 height 511
click at [876, 100] on div at bounding box center [979, 307] width 235 height 511
click at [878, 108] on div at bounding box center [979, 307] width 235 height 511
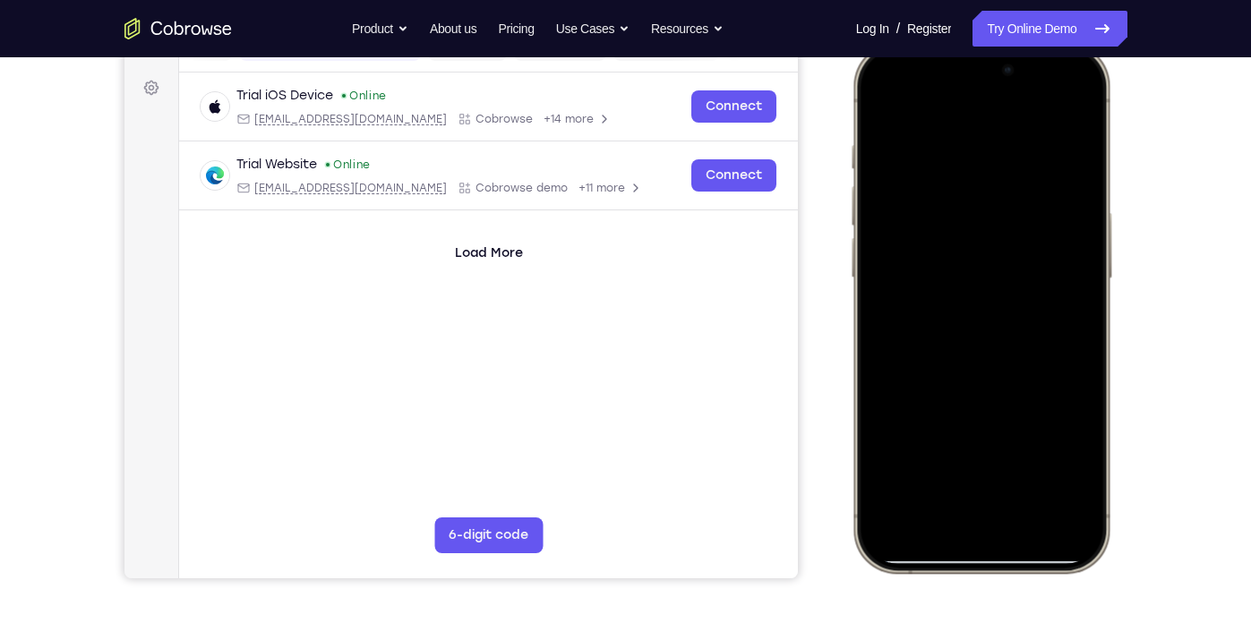
click at [1073, 501] on div at bounding box center [979, 307] width 235 height 511
click at [969, 141] on div at bounding box center [979, 307] width 235 height 511
click at [1076, 191] on div at bounding box center [979, 307] width 235 height 511
click at [1064, 104] on div at bounding box center [979, 307] width 235 height 511
drag, startPoint x: 1023, startPoint y: 354, endPoint x: 1040, endPoint y: 110, distance: 244.1
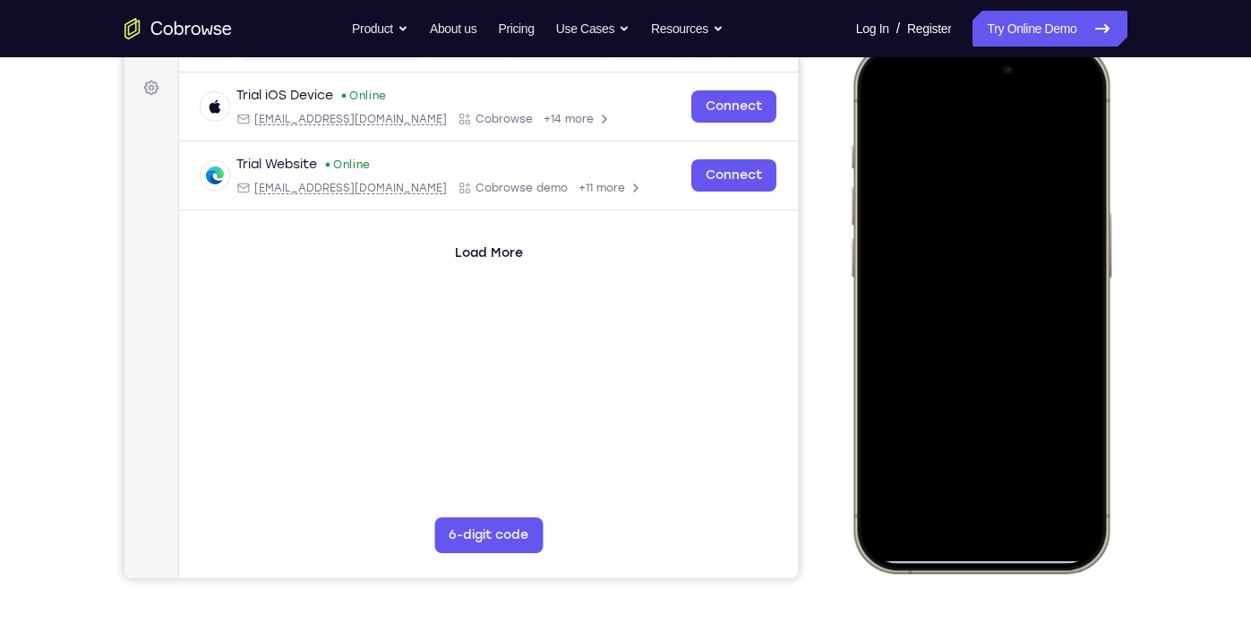
click at [1040, 110] on div at bounding box center [979, 307] width 235 height 511
drag, startPoint x: 1034, startPoint y: 380, endPoint x: 1005, endPoint y: 147, distance: 235.4
click at [1005, 147] on div at bounding box center [979, 307] width 235 height 511
drag, startPoint x: 1054, startPoint y: 366, endPoint x: 1019, endPoint y: 190, distance: 179.8
click at [1019, 190] on div at bounding box center [979, 307] width 235 height 511
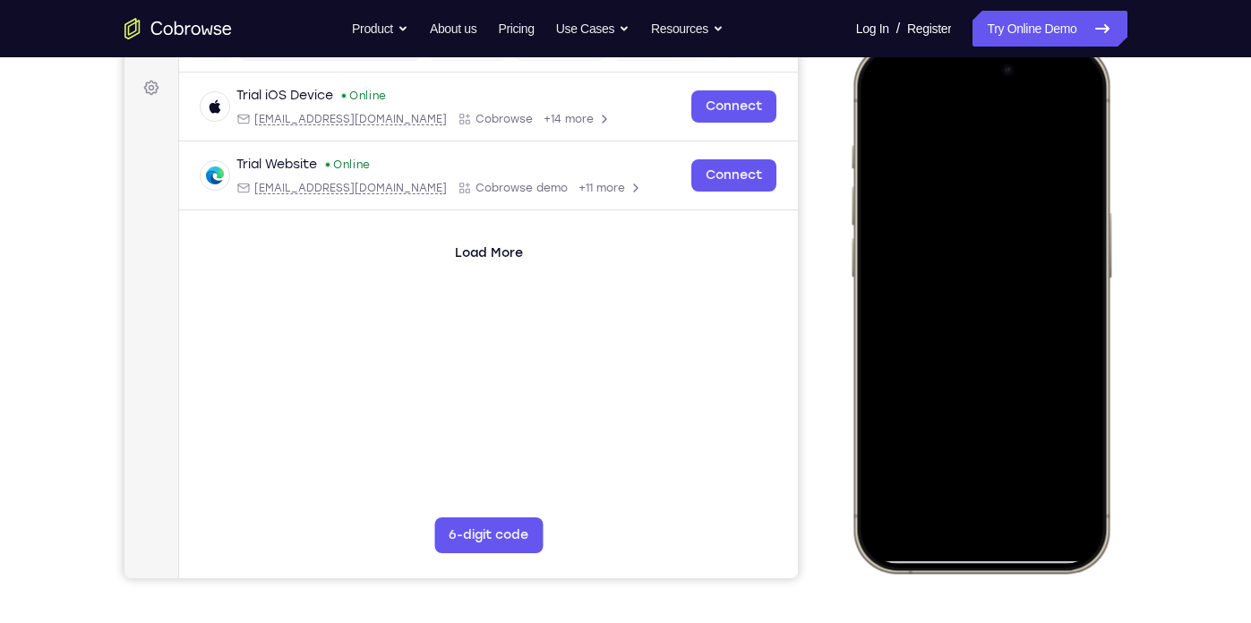
drag, startPoint x: 1013, startPoint y: 338, endPoint x: 1004, endPoint y: 181, distance: 156.9
click at [1004, 181] on div at bounding box center [979, 307] width 235 height 511
click at [1083, 395] on div at bounding box center [979, 307] width 235 height 511
drag, startPoint x: 1008, startPoint y: 429, endPoint x: 967, endPoint y: 196, distance: 236.4
click at [967, 196] on div at bounding box center [979, 307] width 235 height 511
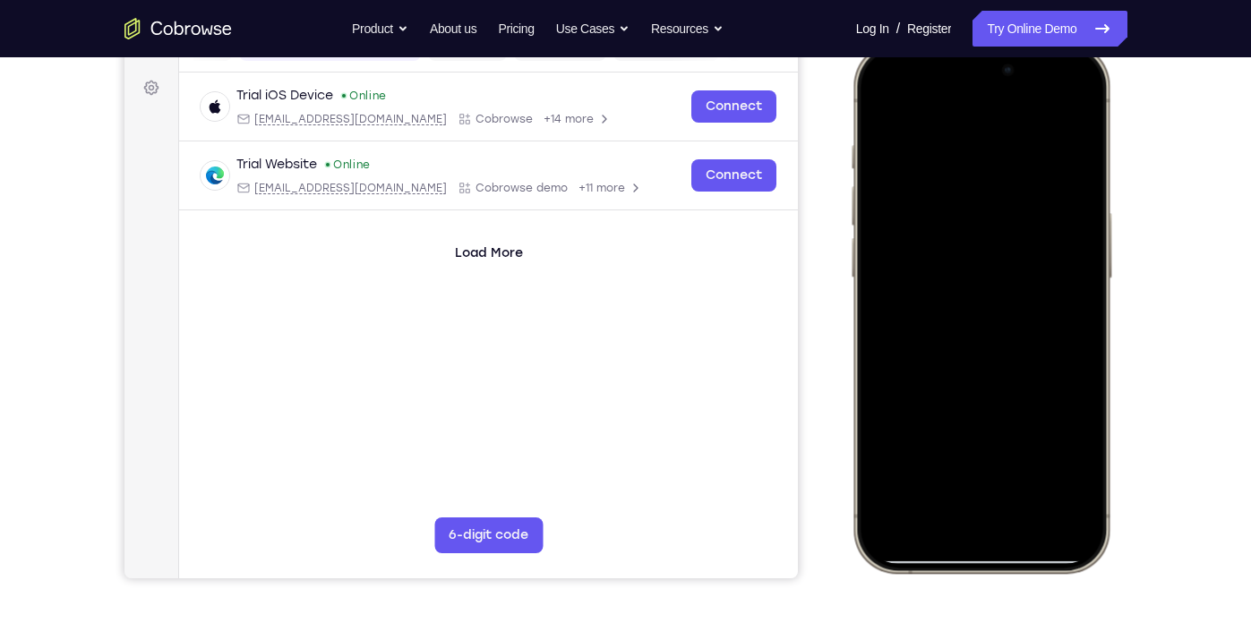
drag, startPoint x: 1012, startPoint y: 369, endPoint x: 992, endPoint y: 291, distance: 80.3
click at [992, 291] on div at bounding box center [979, 307] width 235 height 511
drag, startPoint x: 994, startPoint y: 438, endPoint x: 967, endPoint y: 169, distance: 269.9
click at [967, 169] on div at bounding box center [979, 307] width 235 height 511
